Goal: Check status: Check status

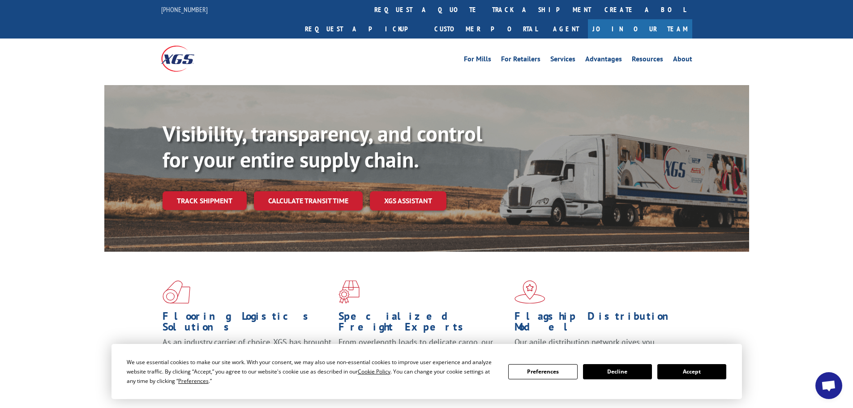
click at [667, 366] on button "Accept" at bounding box center [692, 371] width 69 height 15
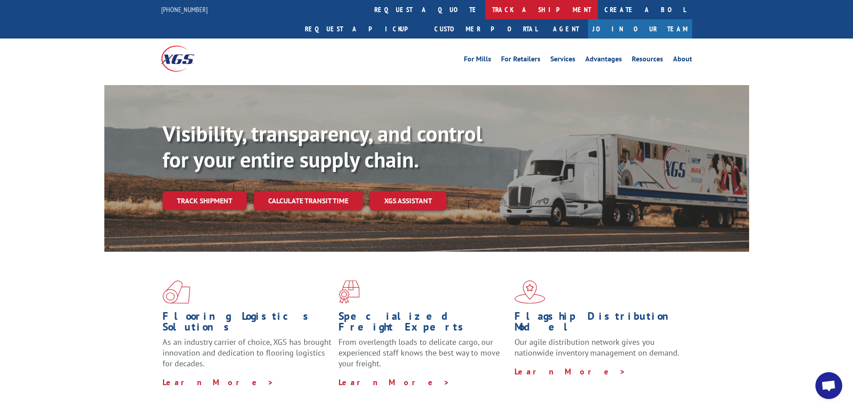
click at [486, 14] on link "track a shipment" at bounding box center [542, 9] width 112 height 19
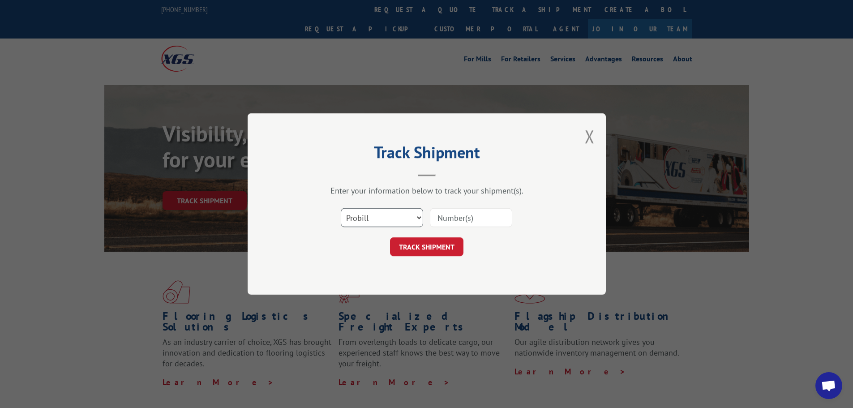
click at [383, 221] on select "Select category... Probill BOL PO" at bounding box center [382, 217] width 82 height 19
click at [295, 227] on div "Select category... Probill BOL PO" at bounding box center [426, 218] width 269 height 30
click at [585, 141] on button "Close modal" at bounding box center [590, 137] width 10 height 24
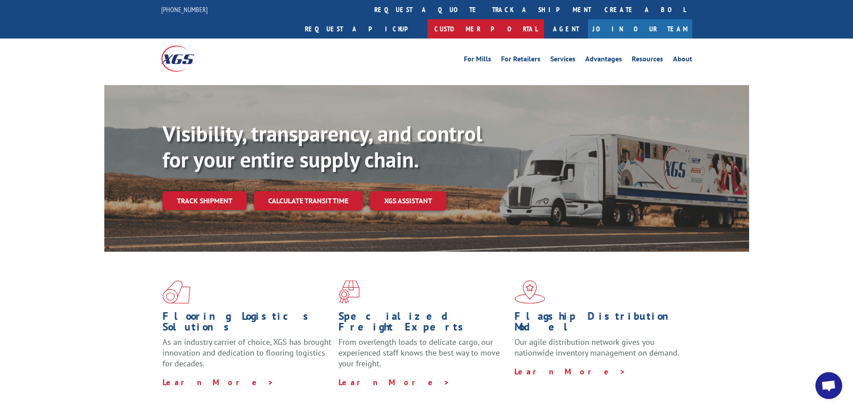
click at [544, 19] on link "Customer Portal" at bounding box center [486, 28] width 116 height 19
click at [200, 191] on link "Track shipment" at bounding box center [205, 200] width 84 height 19
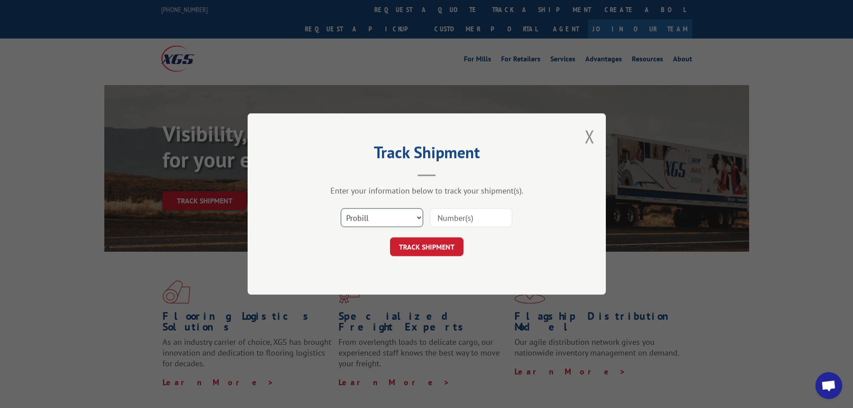
click at [368, 219] on select "Select category... Probill BOL PO" at bounding box center [382, 217] width 82 height 19
select select "bol"
click at [341, 208] on select "Select category... Probill BOL PO" at bounding box center [382, 217] width 82 height 19
click at [445, 219] on input at bounding box center [471, 217] width 82 height 19
paste input "6EV3622"
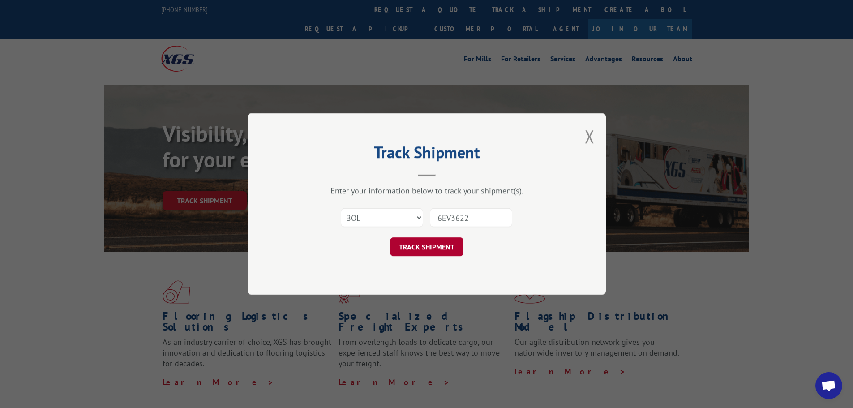
type input "6EV3622"
click at [429, 248] on button "TRACK SHIPMENT" at bounding box center [426, 246] width 73 height 19
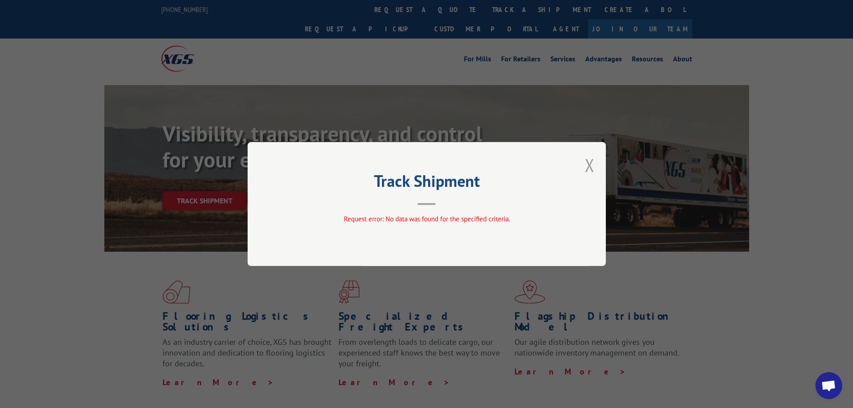
click at [588, 166] on button "Close modal" at bounding box center [590, 165] width 10 height 24
